Goal: Transaction & Acquisition: Purchase product/service

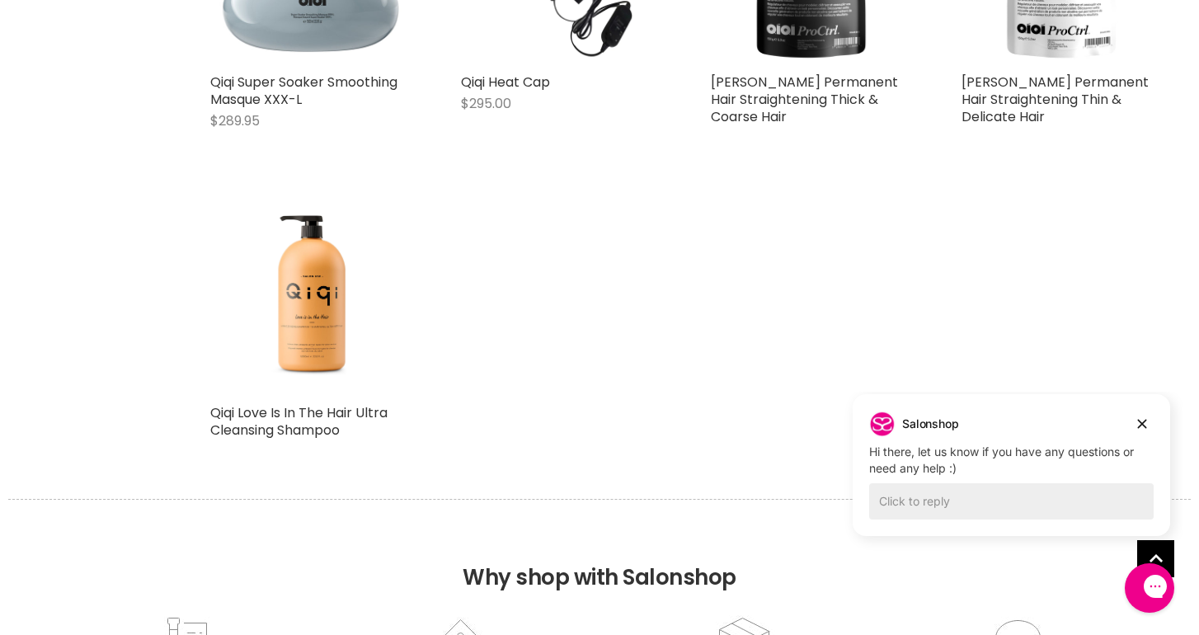
scroll to position [1312, 0]
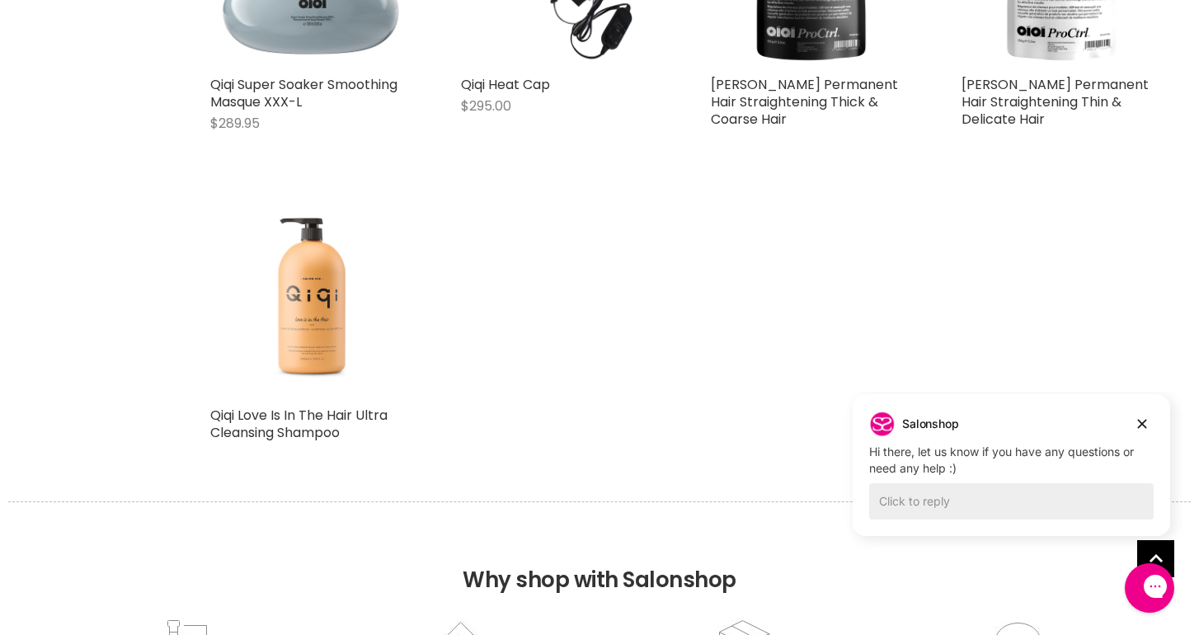
click at [304, 313] on img "Main content" at bounding box center [310, 297] width 105 height 201
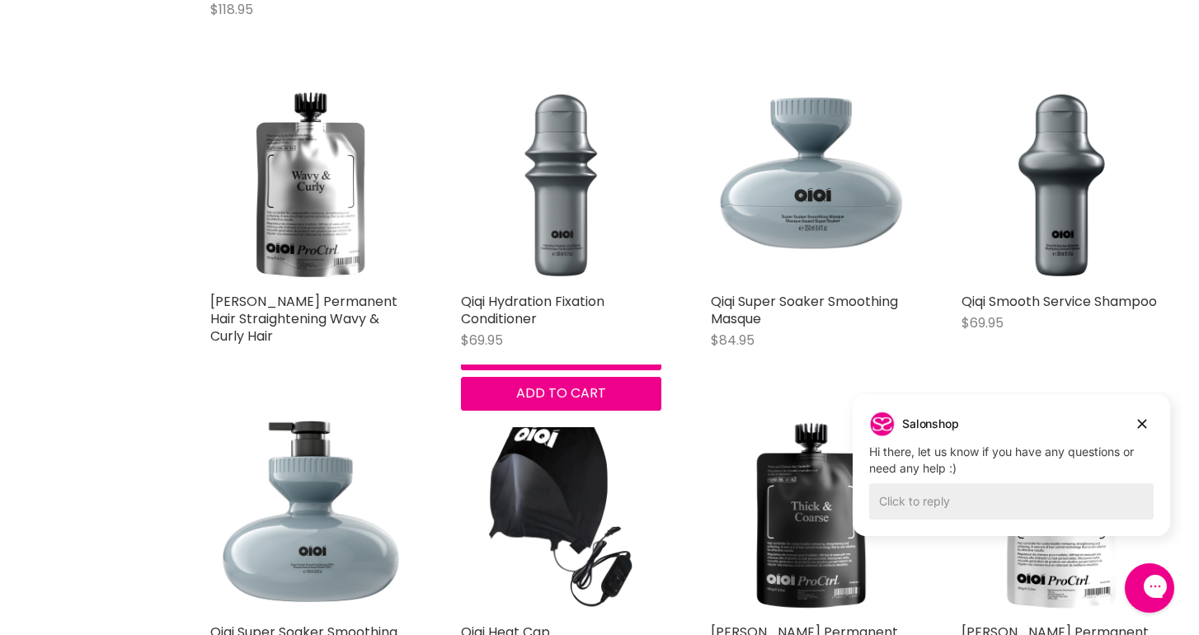
scroll to position [749, 0]
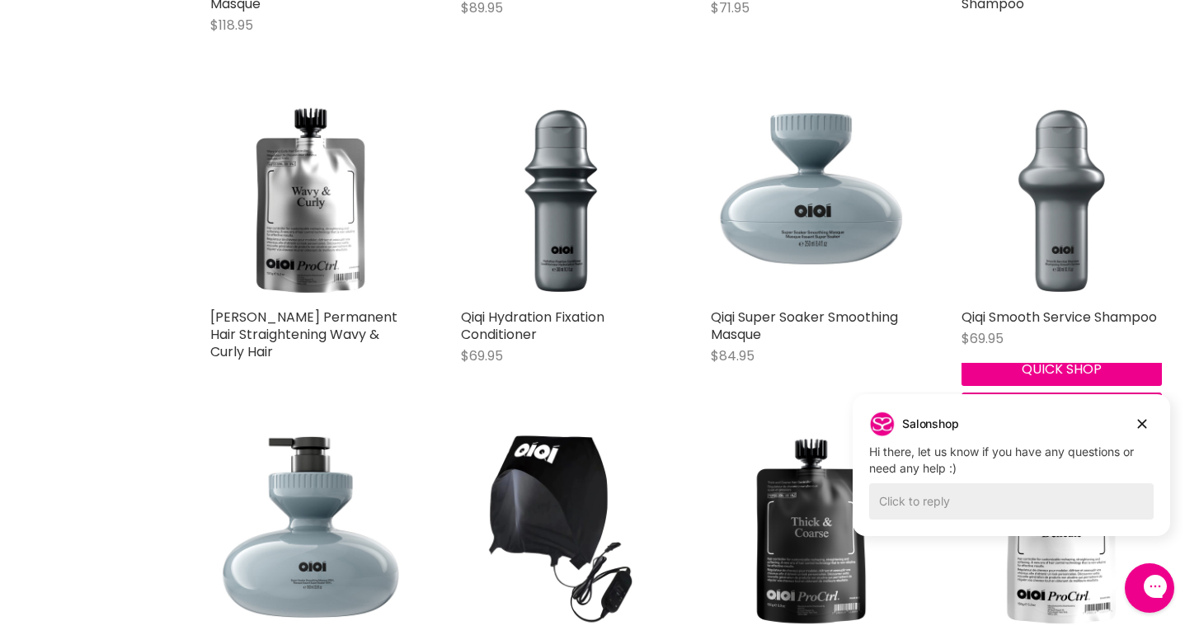
click at [1081, 232] on img "Main content" at bounding box center [1061, 199] width 201 height 201
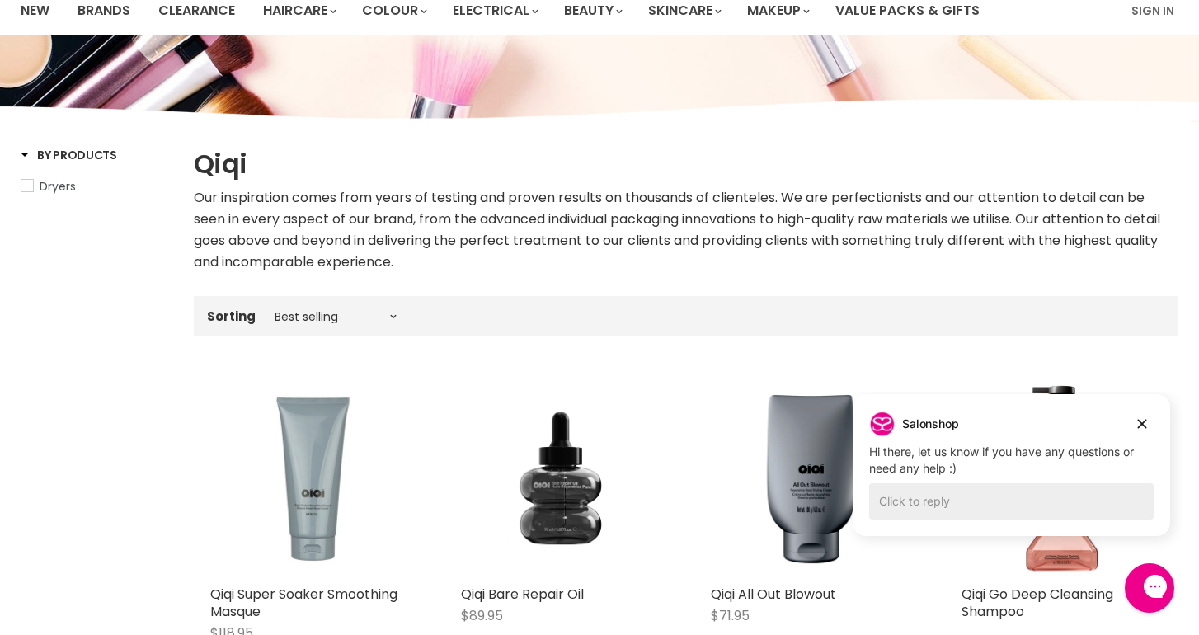
scroll to position [132, 0]
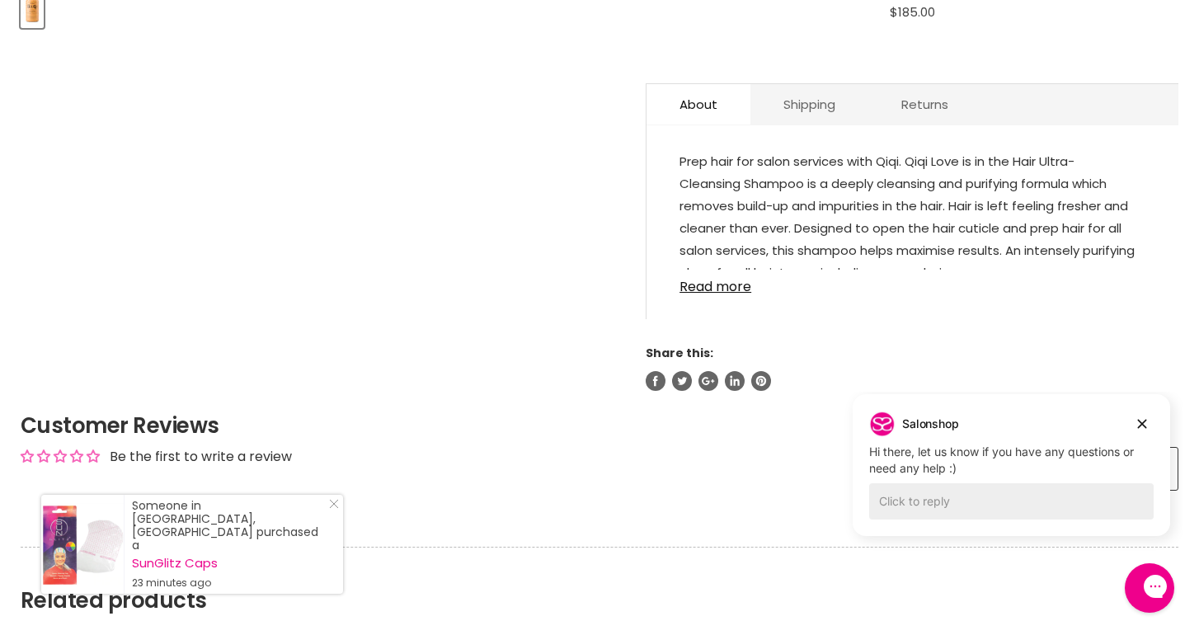
scroll to position [829, 0]
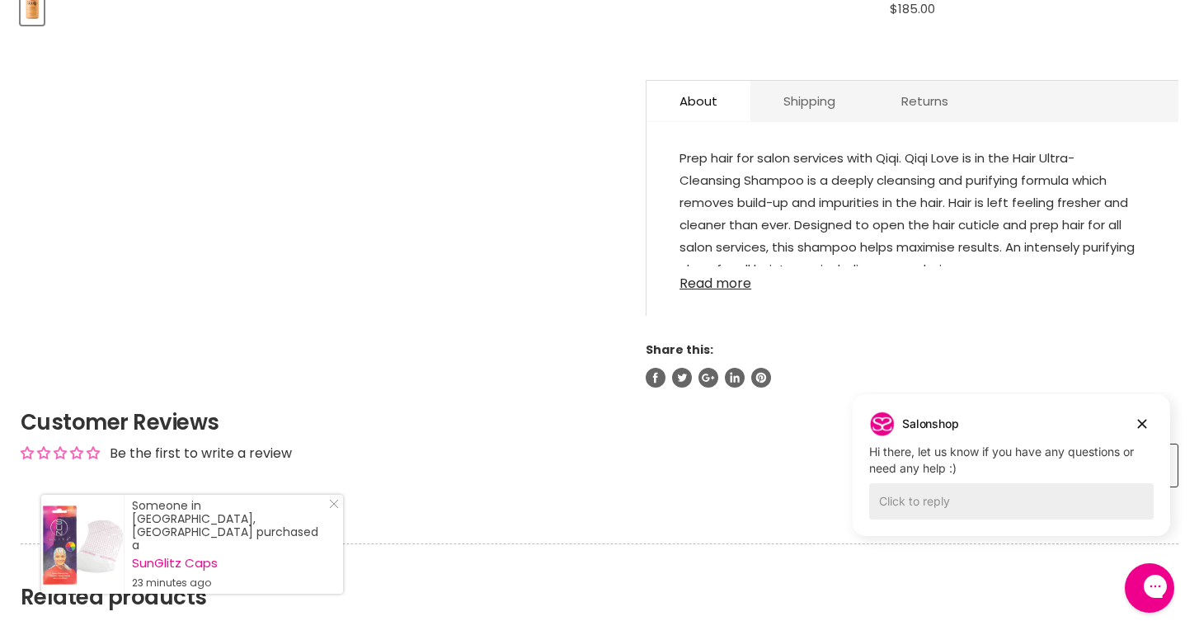
click at [741, 288] on link "Read more" at bounding box center [912, 278] width 466 height 25
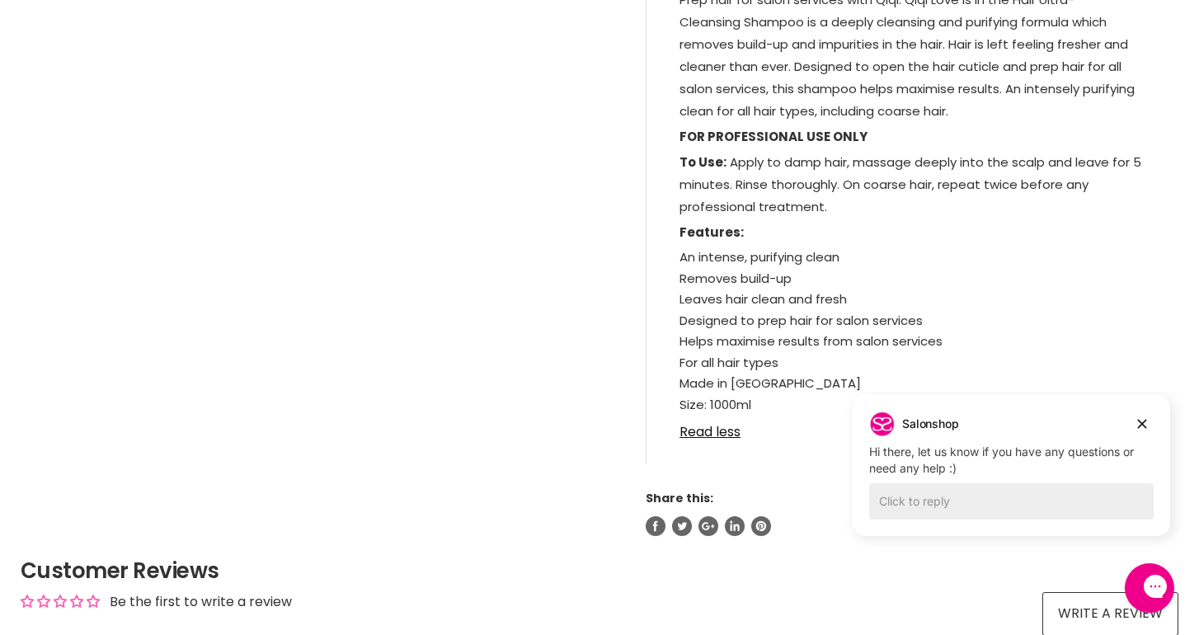
scroll to position [990, 0]
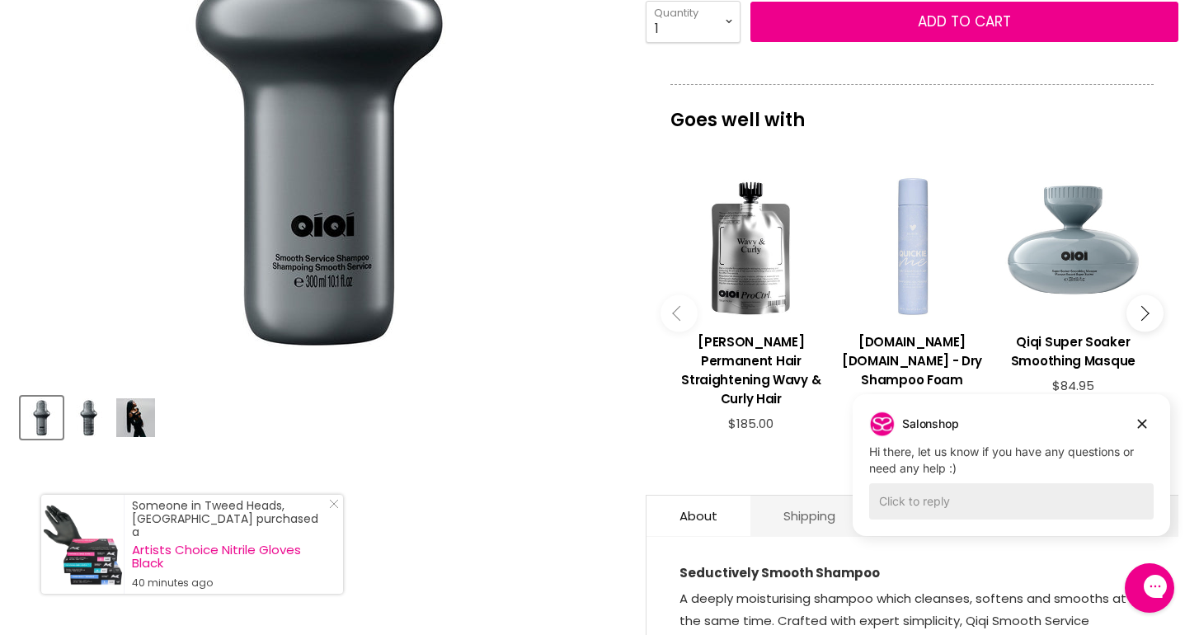
scroll to position [556, 0]
